Goal: Task Accomplishment & Management: Manage account settings

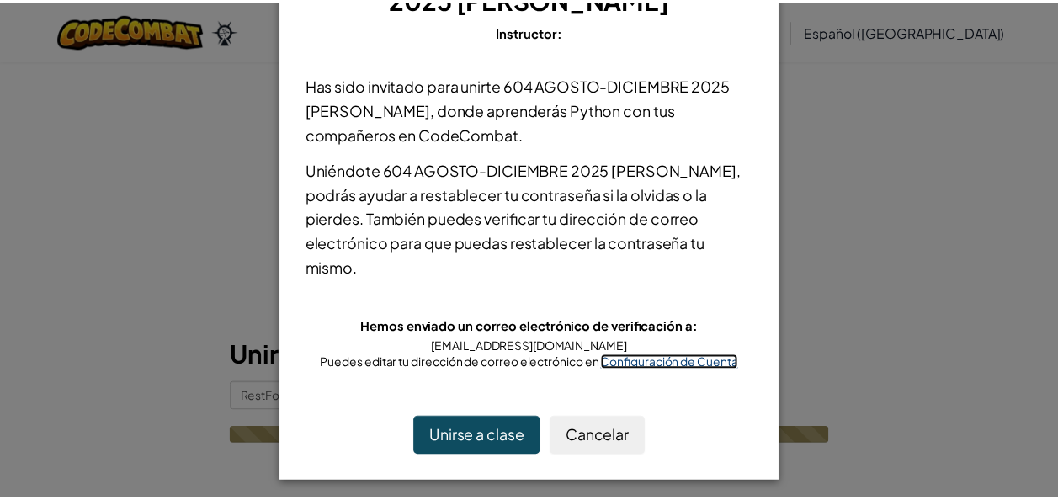
scroll to position [111, 0]
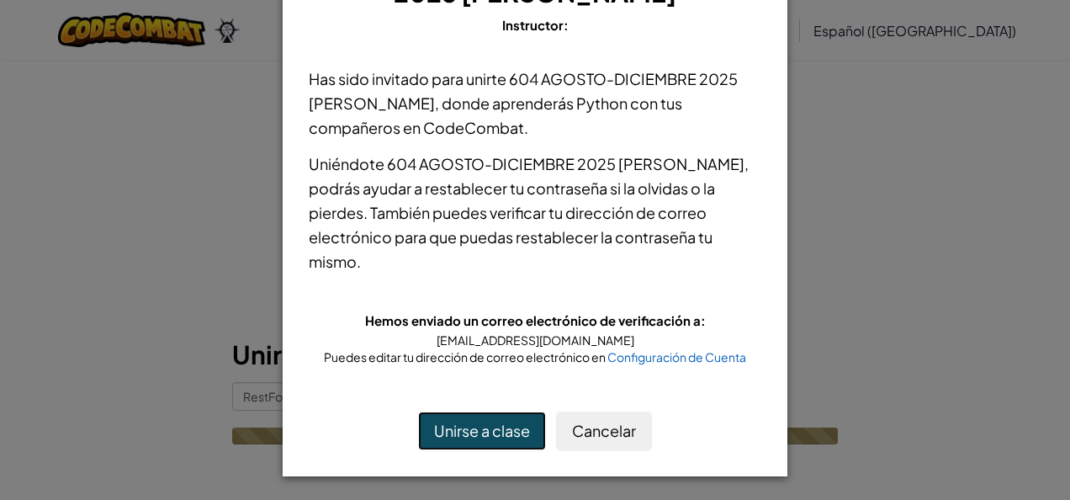
click at [505, 434] on button "Unirse a clase" at bounding box center [482, 430] width 128 height 39
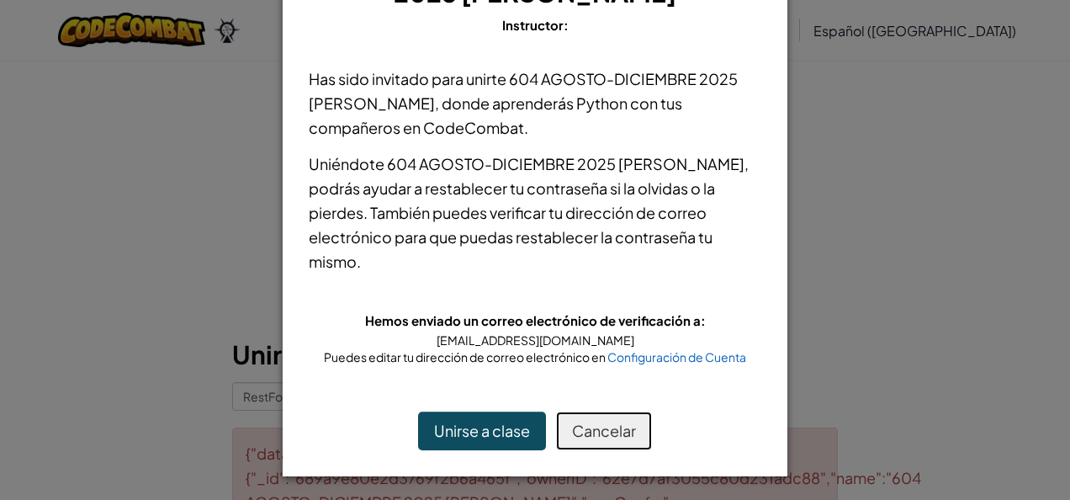
click at [618, 425] on button "Cancelar" at bounding box center [604, 430] width 96 height 39
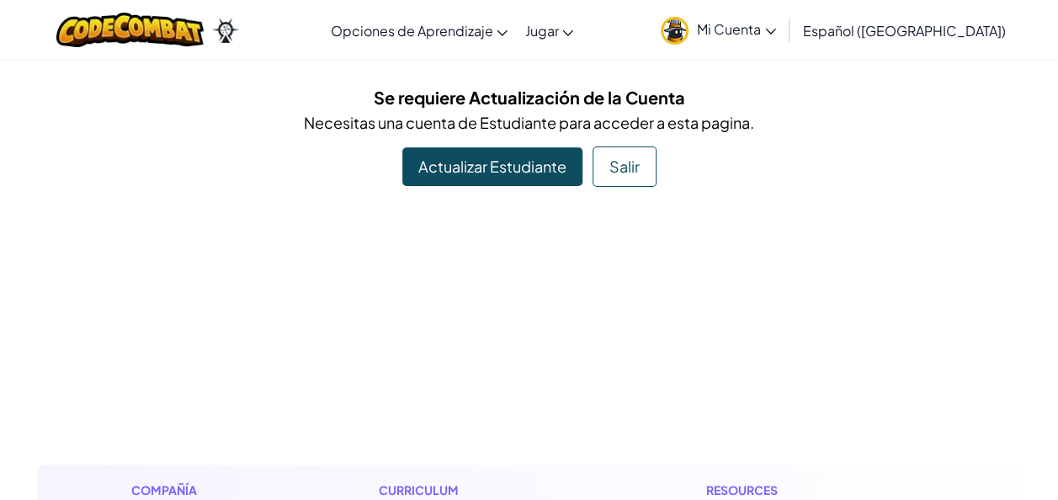
click at [776, 27] on span "Mi Cuenta" at bounding box center [736, 29] width 79 height 18
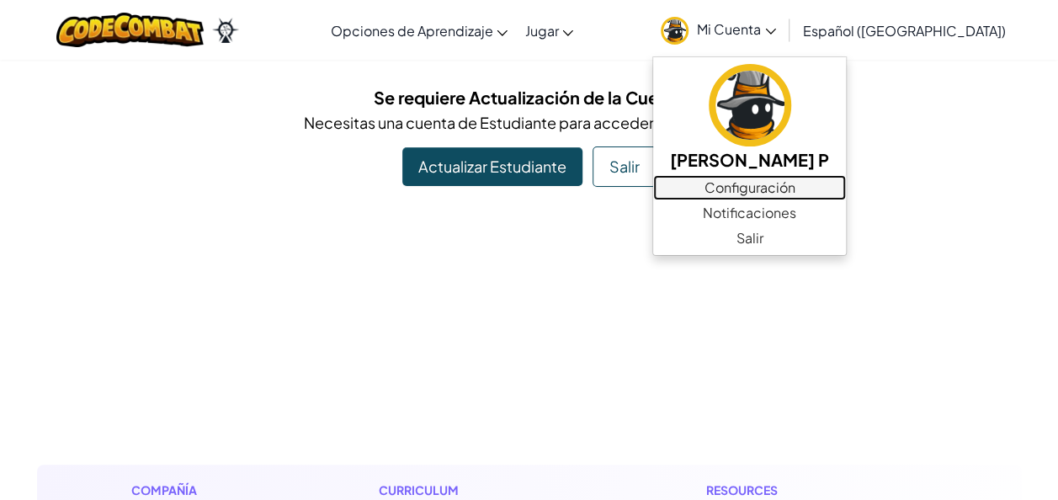
click at [764, 187] on link "Configuración" at bounding box center [749, 187] width 193 height 25
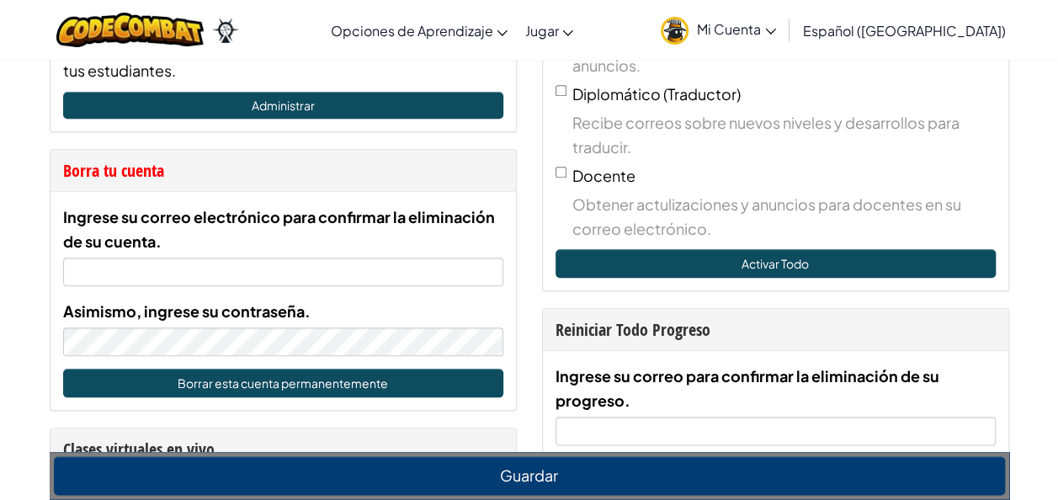
scroll to position [751, 0]
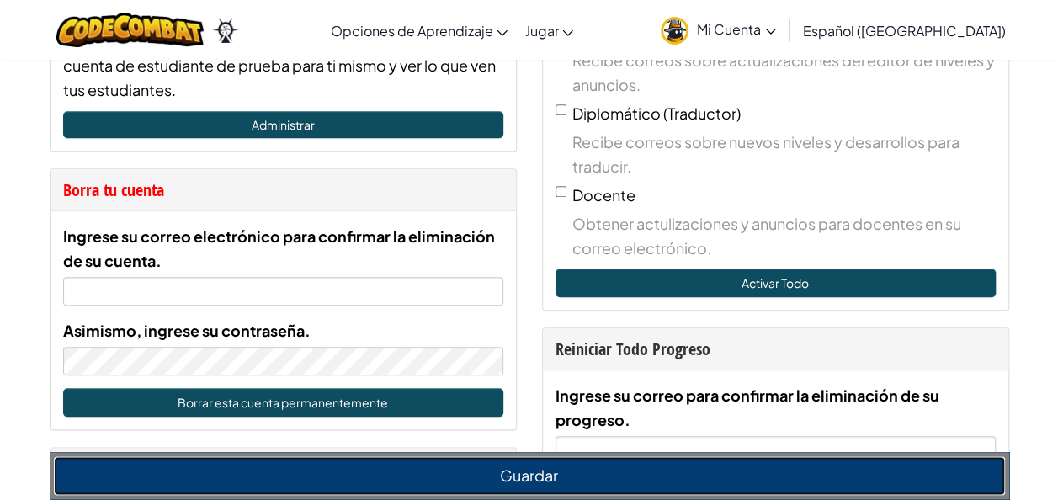
click at [538, 471] on button "Guardar" at bounding box center [529, 476] width 951 height 39
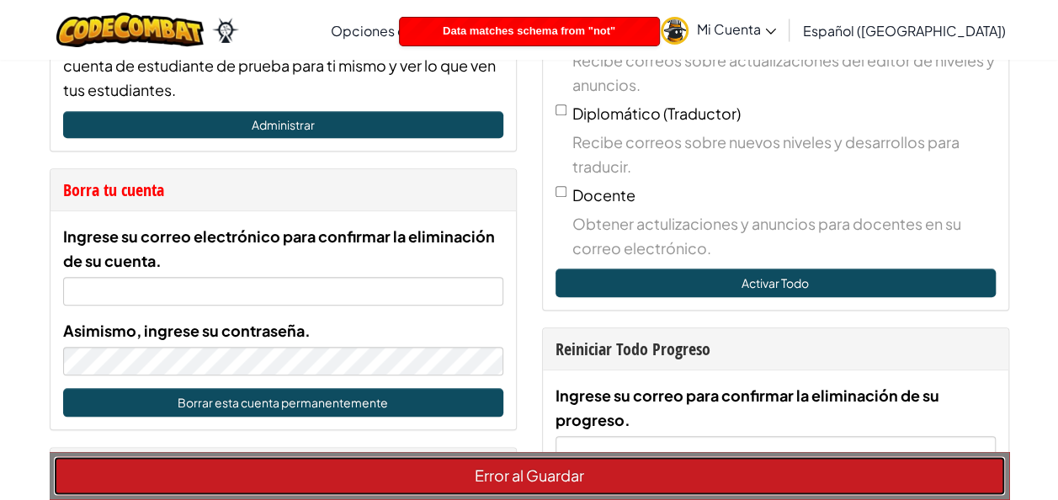
click at [538, 471] on button "Error al Guardar" at bounding box center [529, 476] width 951 height 39
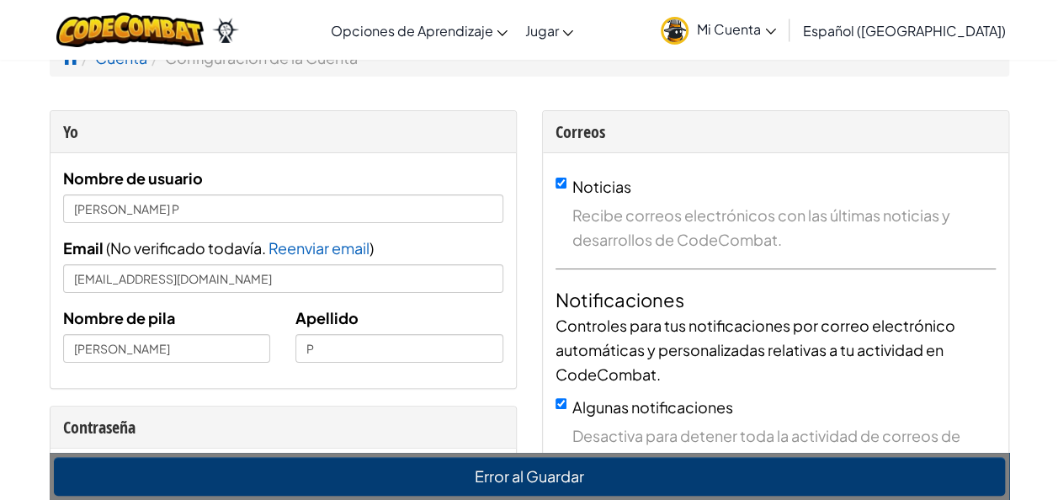
scroll to position [0, 0]
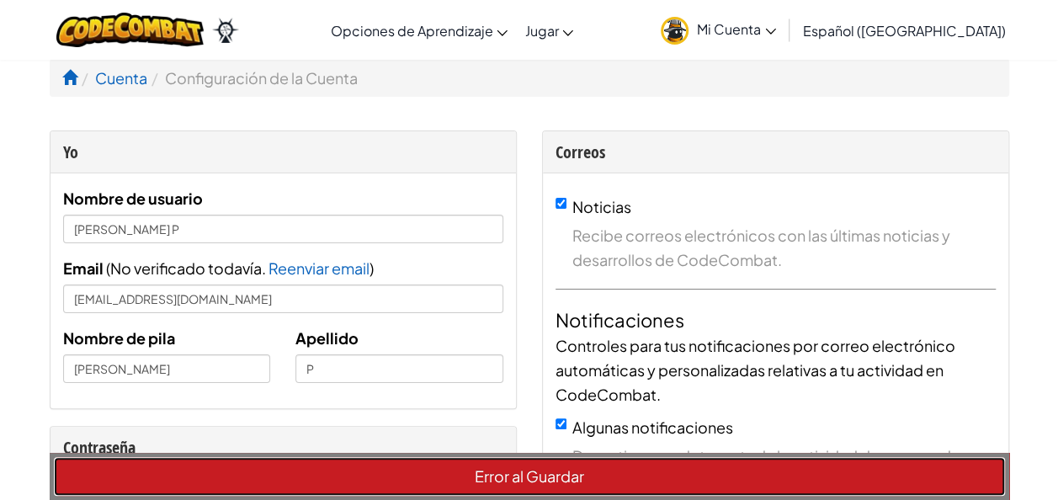
click at [518, 471] on button "Error al Guardar" at bounding box center [529, 476] width 951 height 39
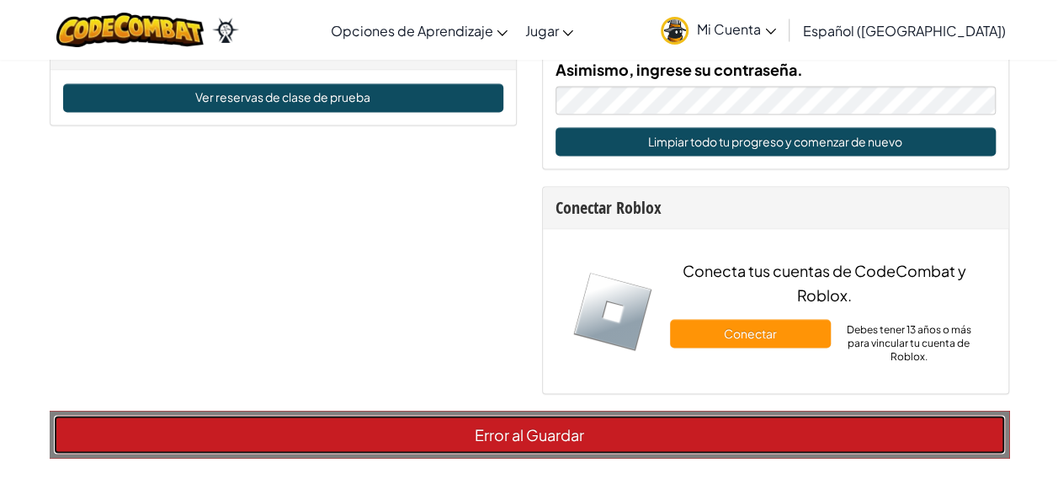
scroll to position [1203, 0]
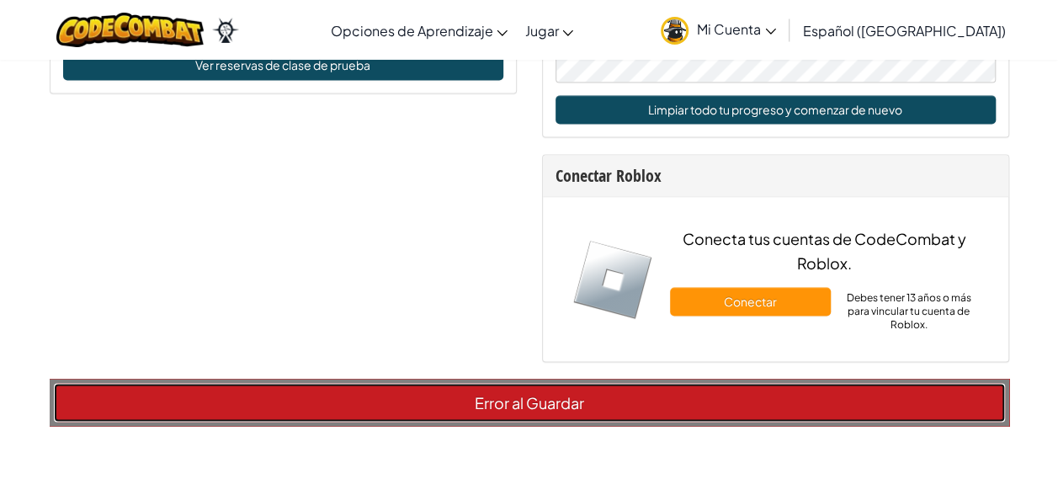
click at [825, 406] on button "Error al Guardar" at bounding box center [529, 402] width 951 height 39
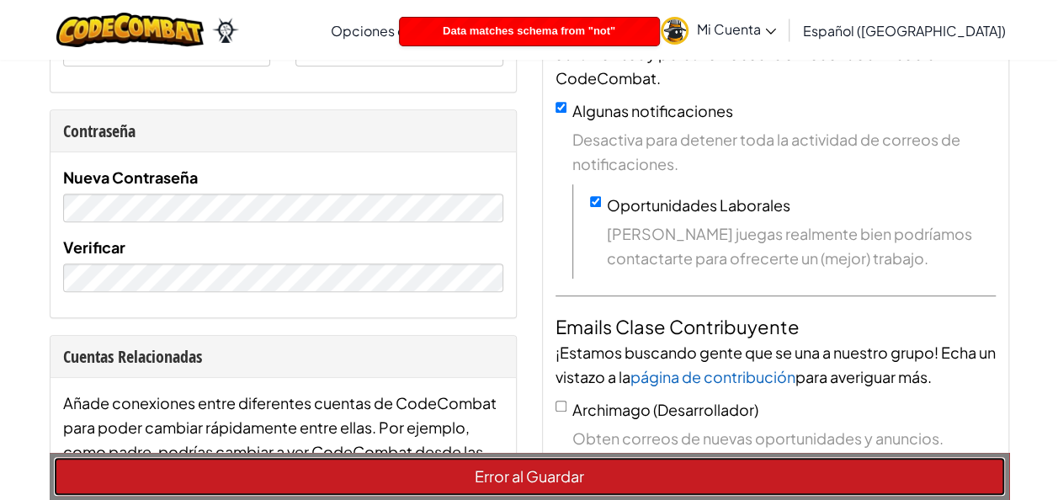
scroll to position [337, 0]
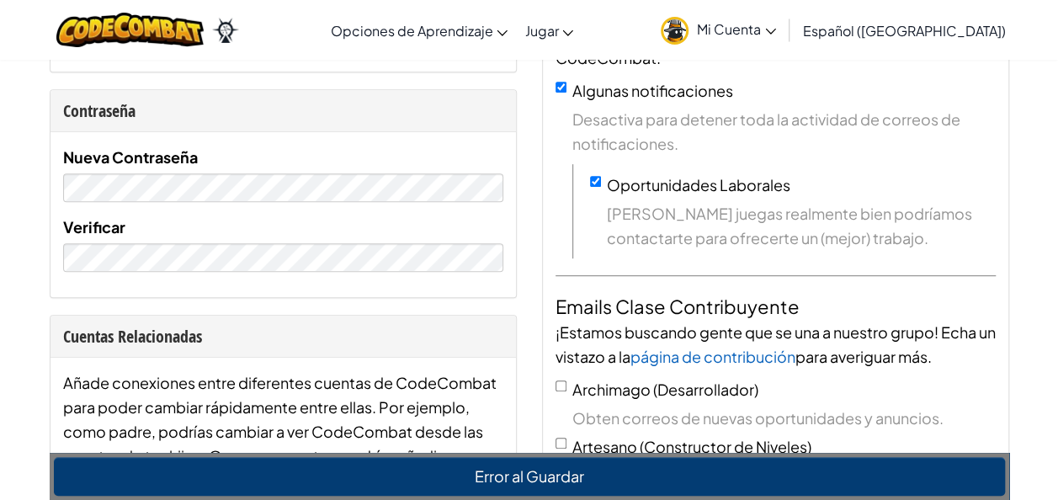
click at [284, 212] on div "Nueva Contraseña Verificar" at bounding box center [283, 208] width 440 height 127
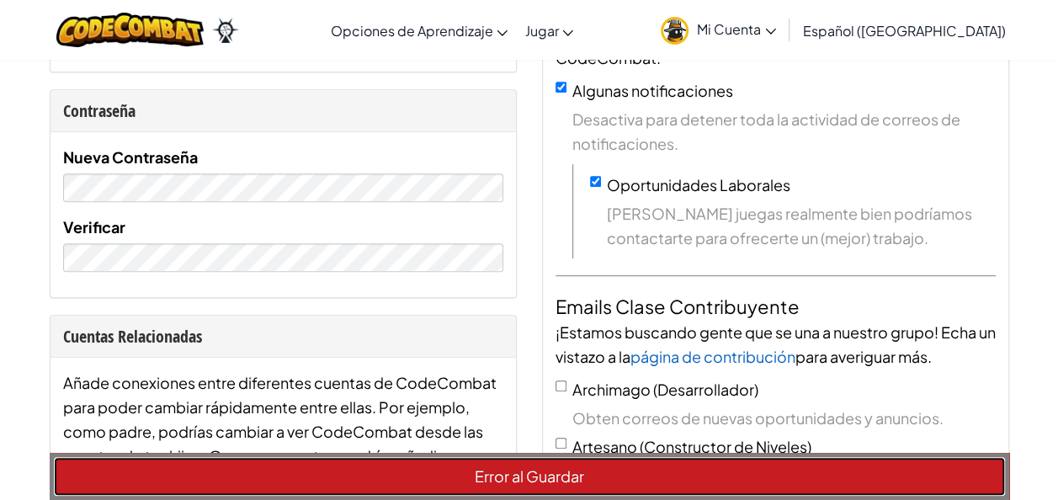
click at [499, 481] on button "Error al Guardar" at bounding box center [529, 476] width 951 height 39
click at [569, 473] on button "Error al Guardar" at bounding box center [529, 476] width 951 height 39
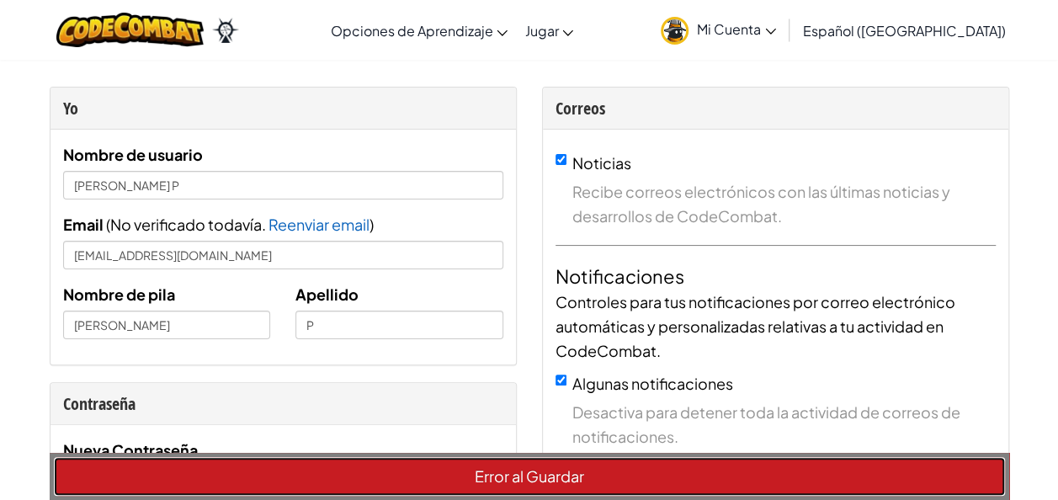
scroll to position [53, 0]
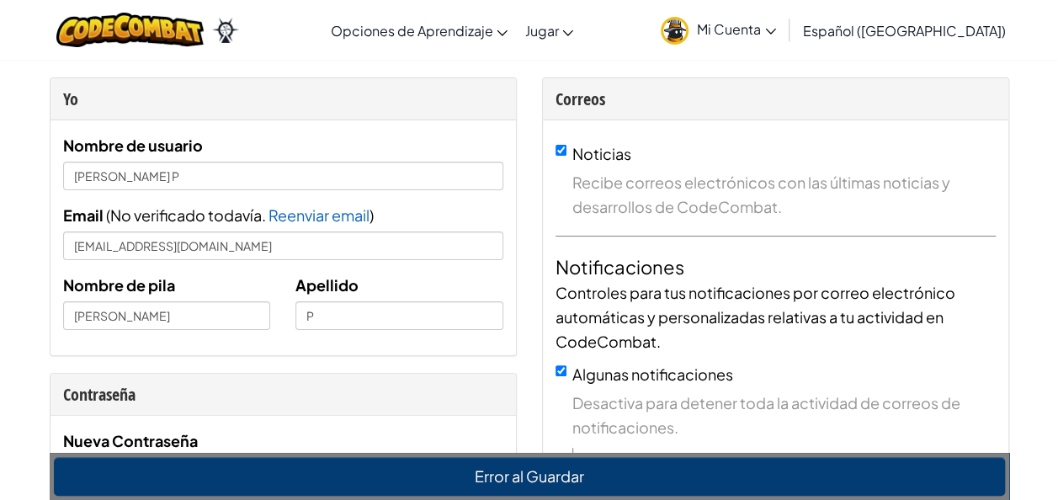
click at [325, 39] on div "[MEDICAL_DATA] la navigación Opciones de Aprendizaje Live Online Classes Autodi…" at bounding box center [529, 30] width 1066 height 60
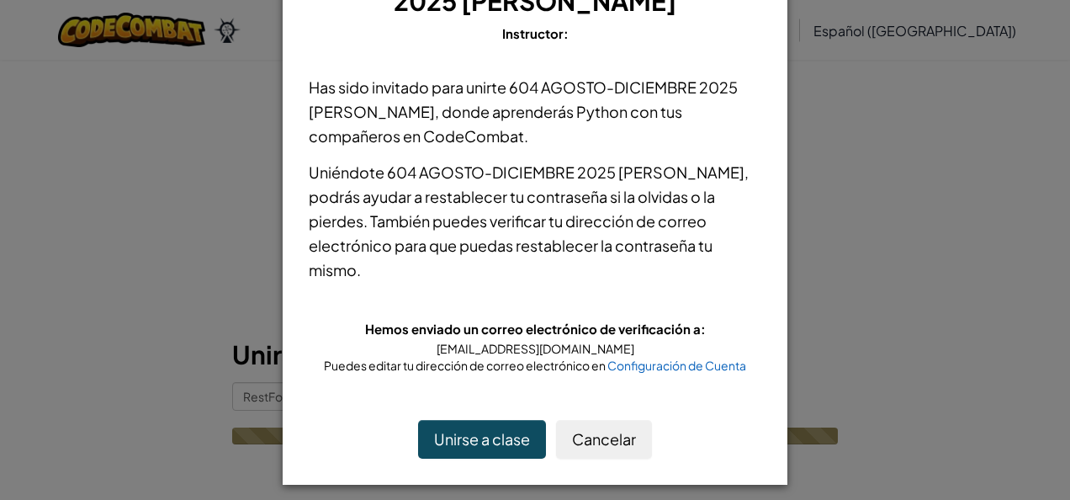
scroll to position [111, 0]
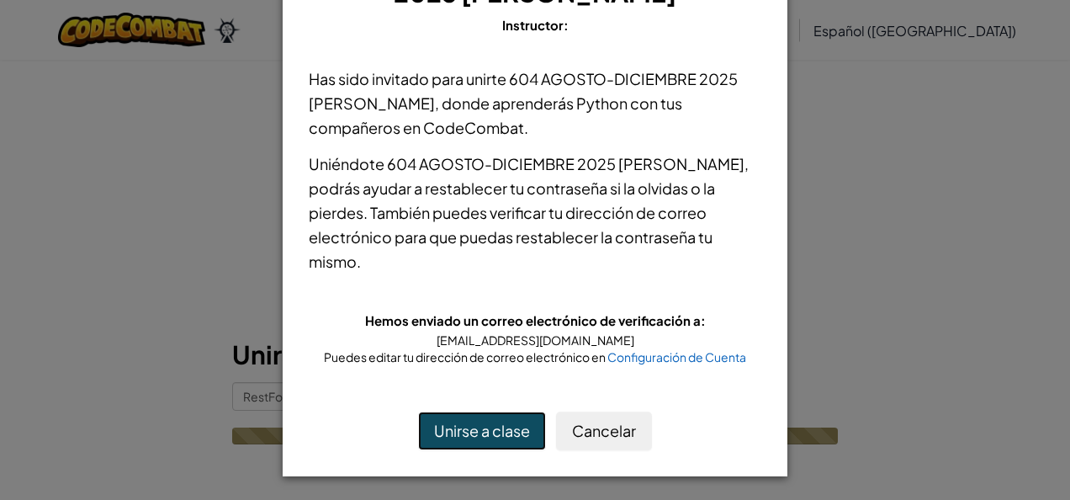
click at [487, 427] on button "Unirse a clase" at bounding box center [482, 430] width 128 height 39
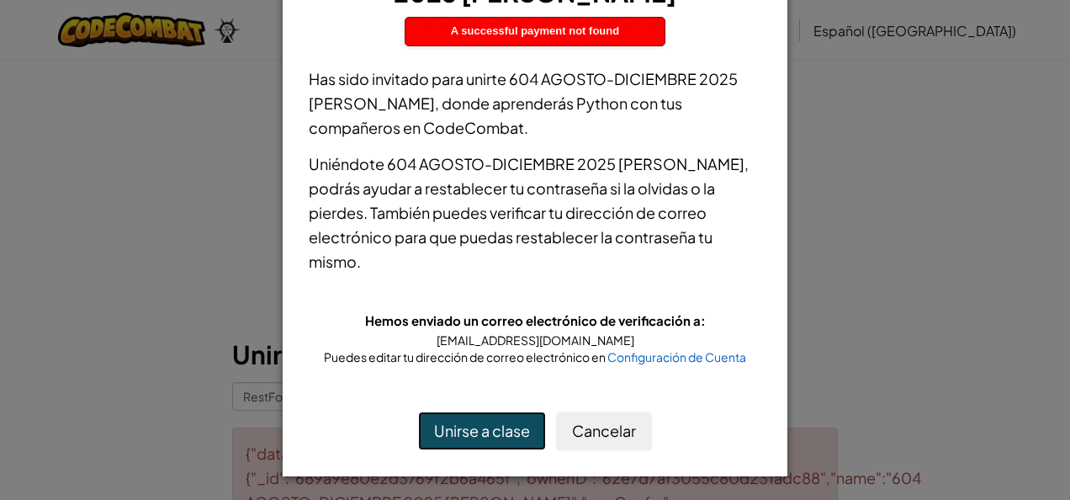
click at [487, 427] on button "Unirse a clase" at bounding box center [482, 430] width 128 height 39
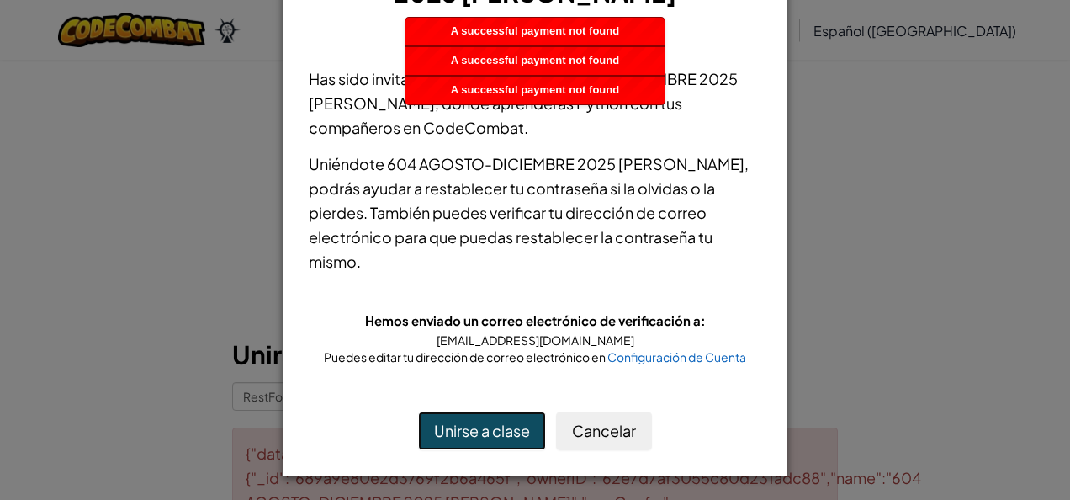
click at [487, 427] on button "Unirse a clase" at bounding box center [482, 430] width 128 height 39
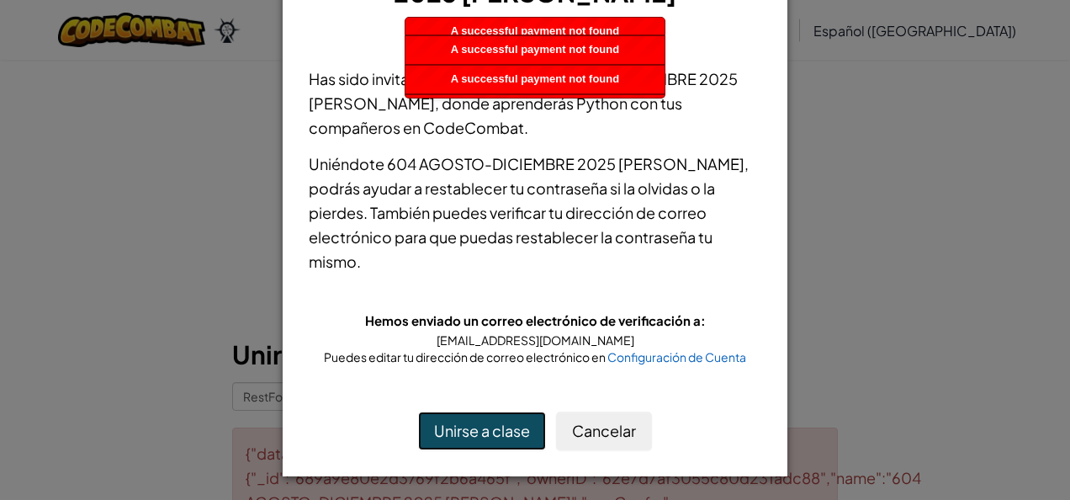
click at [487, 427] on button "Unirse a clase" at bounding box center [482, 430] width 128 height 39
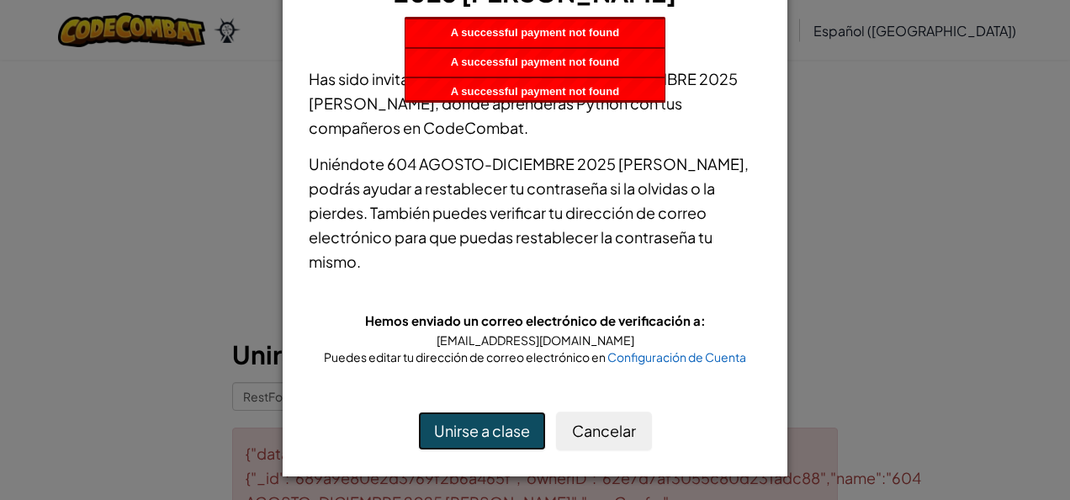
click at [487, 427] on button "Unirse a clase" at bounding box center [482, 430] width 128 height 39
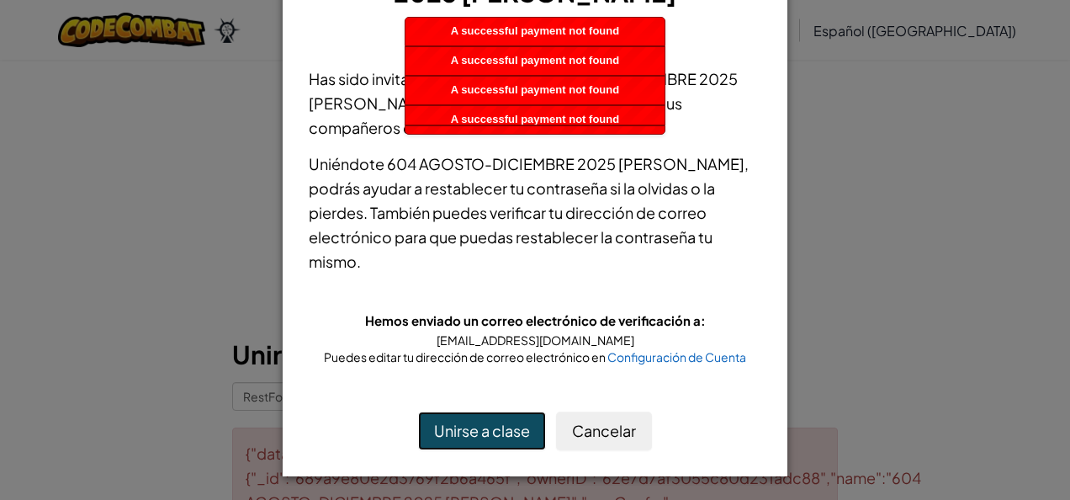
click at [487, 427] on button "Unirse a clase" at bounding box center [482, 430] width 128 height 39
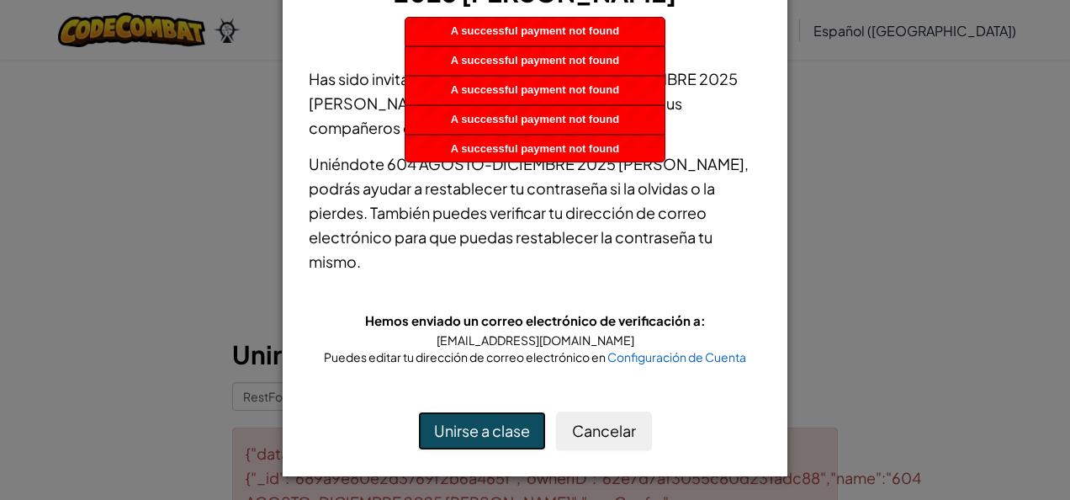
click at [487, 427] on button "Unirse a clase" at bounding box center [482, 430] width 128 height 39
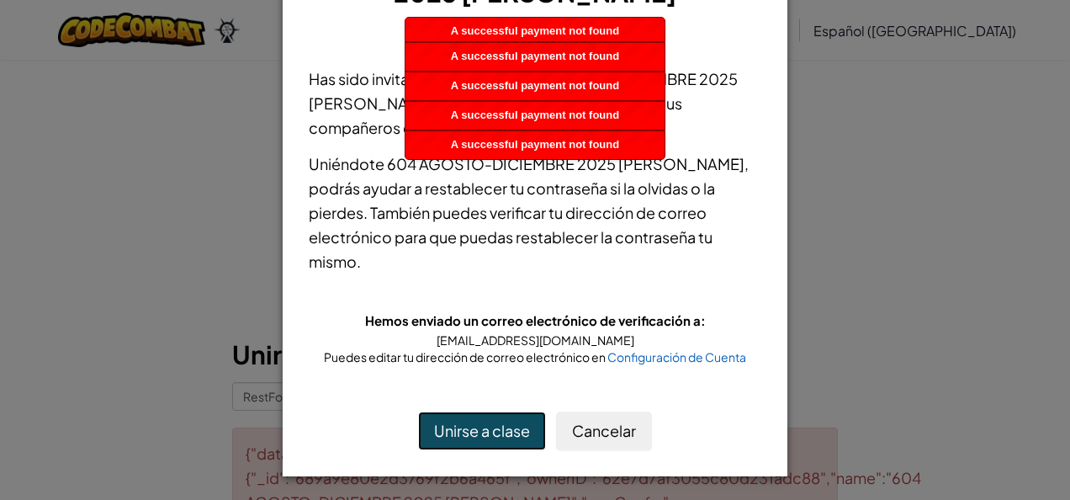
click at [487, 427] on button "Unirse a clase" at bounding box center [482, 430] width 128 height 39
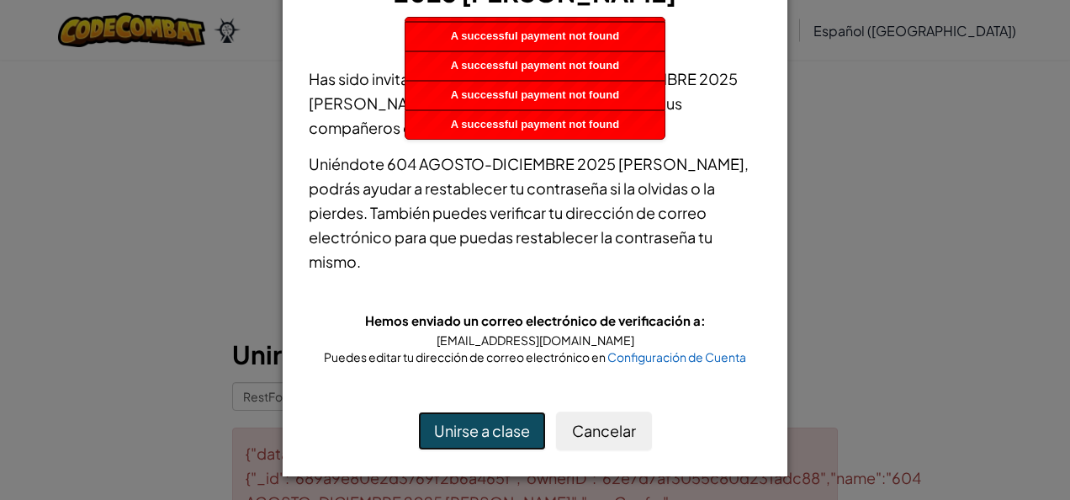
click at [487, 427] on button "Unirse a clase" at bounding box center [482, 430] width 128 height 39
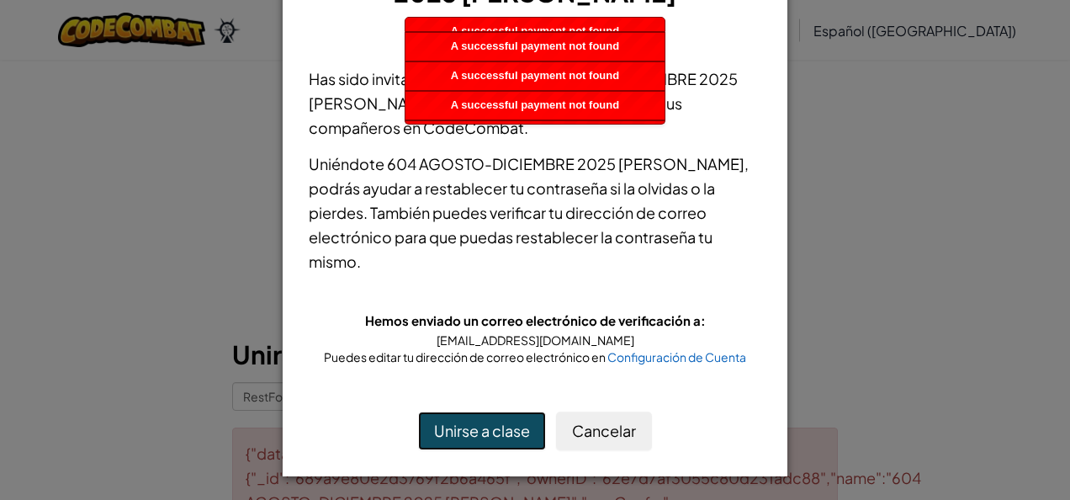
click at [487, 427] on button "Unirse a clase" at bounding box center [482, 430] width 128 height 39
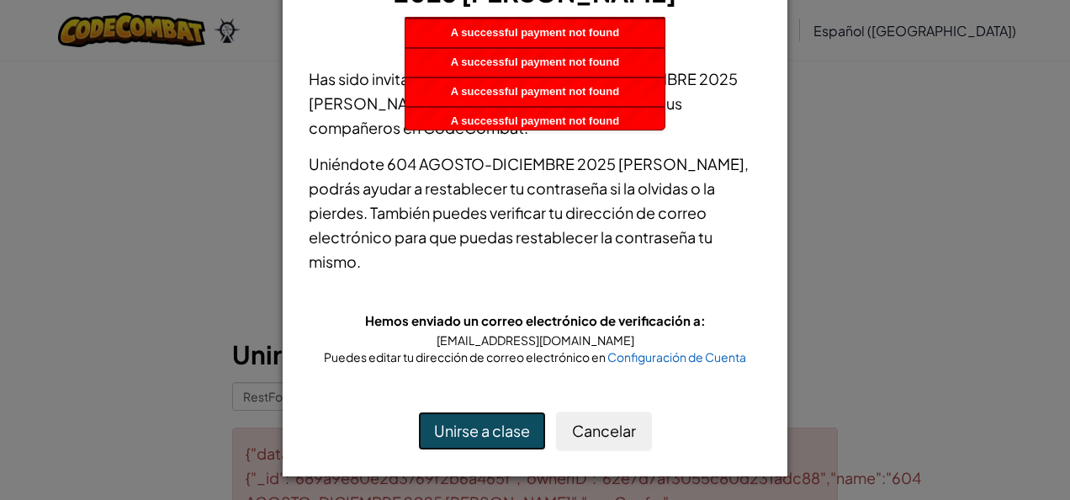
click at [487, 427] on button "Unirse a clase" at bounding box center [482, 430] width 128 height 39
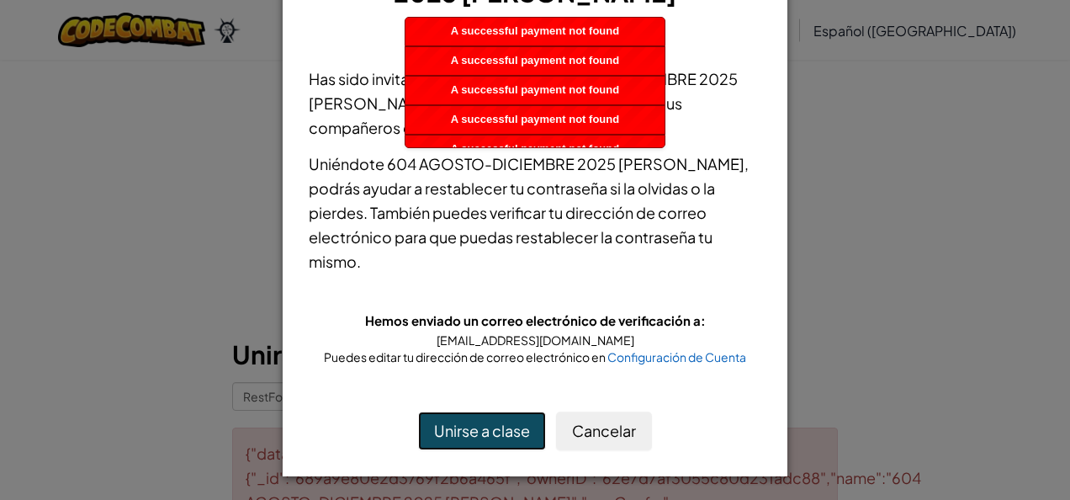
click at [487, 427] on button "Unirse a clase" at bounding box center [482, 430] width 128 height 39
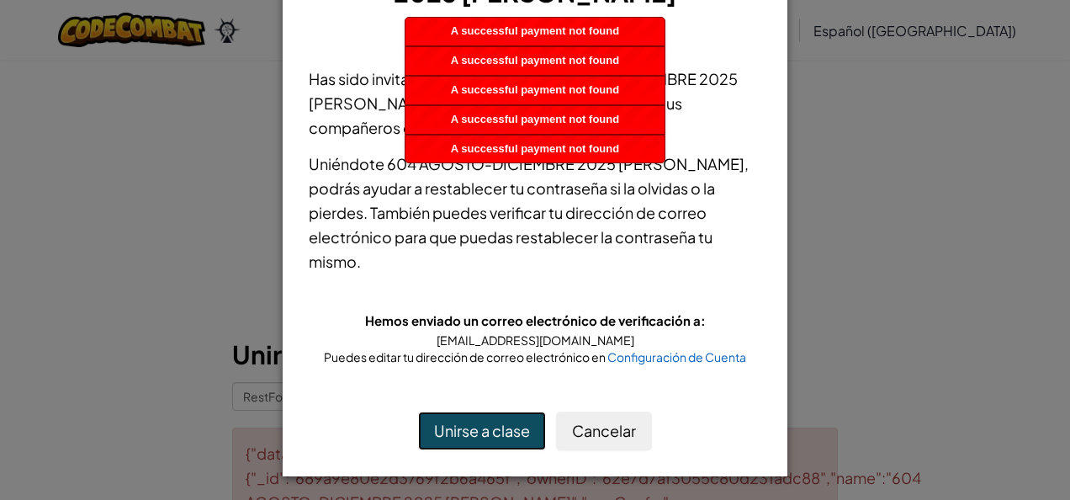
click at [487, 427] on button "Unirse a clase" at bounding box center [482, 430] width 128 height 39
